Goal: Transaction & Acquisition: Purchase product/service

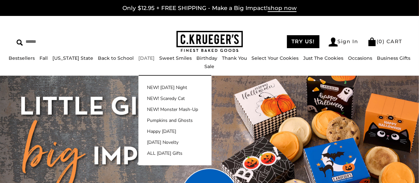
click at [138, 61] on link "[DATE]" at bounding box center [146, 58] width 16 height 6
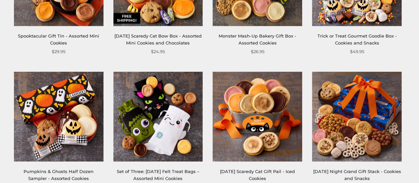
scroll to position [697, 0]
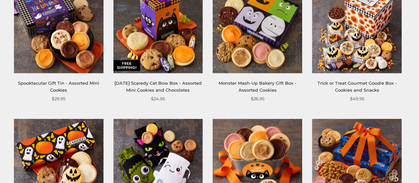
drag, startPoint x: 76, startPoint y: 25, endPoint x: 77, endPoint y: 28, distance: 3.7
click at [76, 25] on img at bounding box center [59, 28] width 90 height 90
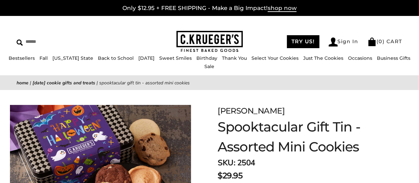
click at [209, 37] on img at bounding box center [210, 42] width 66 height 22
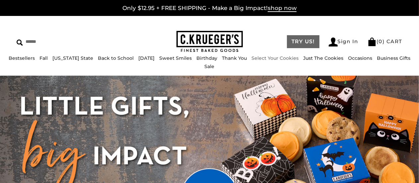
click at [296, 42] on link "TRY US!" at bounding box center [303, 41] width 33 height 13
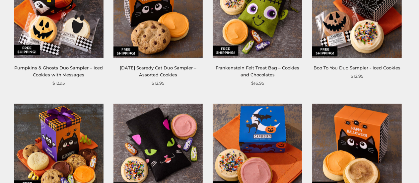
scroll to position [930, 0]
